Goal: Information Seeking & Learning: Learn about a topic

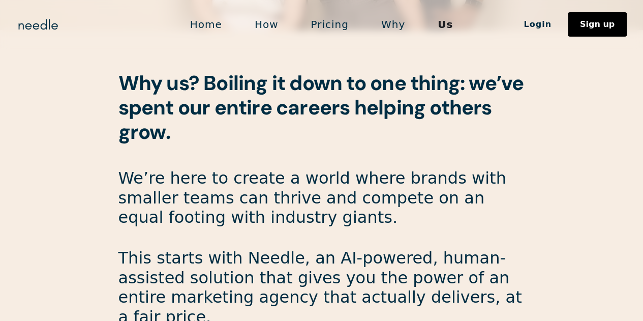
scroll to position [559, 0]
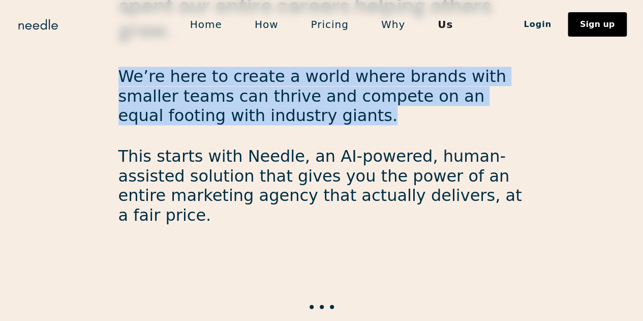
drag, startPoint x: 343, startPoint y: 83, endPoint x: 459, endPoint y: 110, distance: 118.4
click at [459, 109] on p "We’re here to create a world where brands with smaller teams can thrive and com…" at bounding box center [321, 96] width 406 height 58
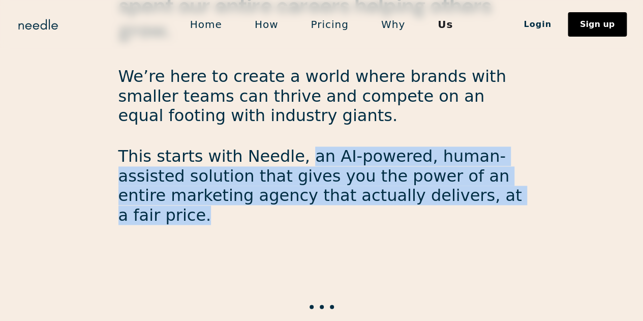
drag, startPoint x: 290, startPoint y: 157, endPoint x: 432, endPoint y: 193, distance: 147.2
click at [432, 193] on p "This starts with Needle, an AI-powered, human-assisted solution that gives you …" at bounding box center [321, 185] width 406 height 78
copy p "an AI-powered, human-assisted solution that gives you the power of an entire ma…"
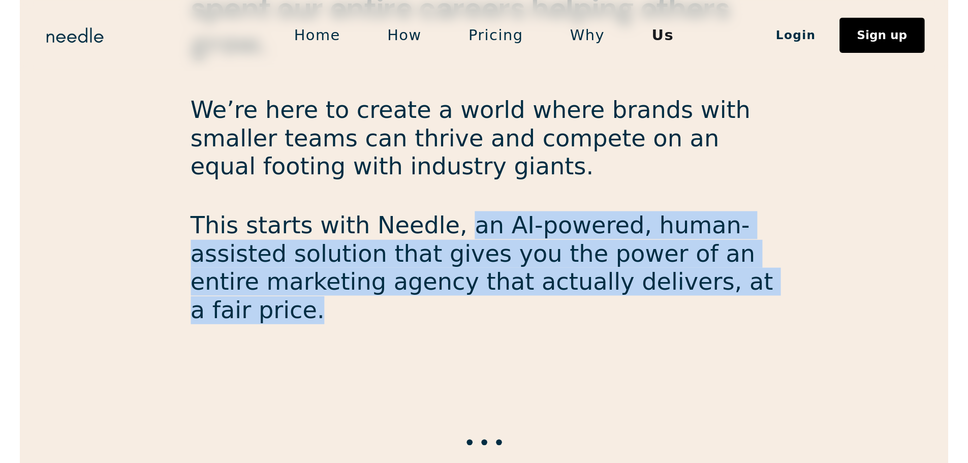
scroll to position [460, 0]
